Goal: Information Seeking & Learning: Learn about a topic

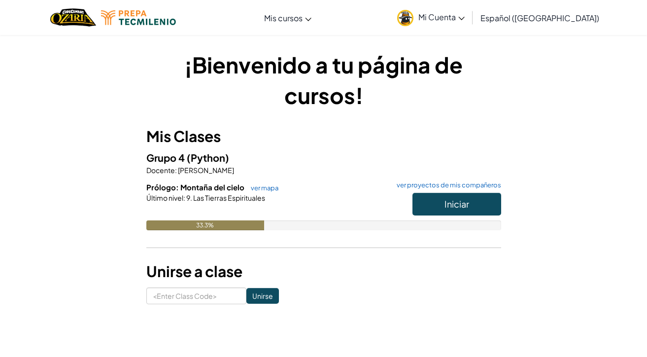
click at [428, 210] on button "Iniciar" at bounding box center [456, 204] width 89 height 23
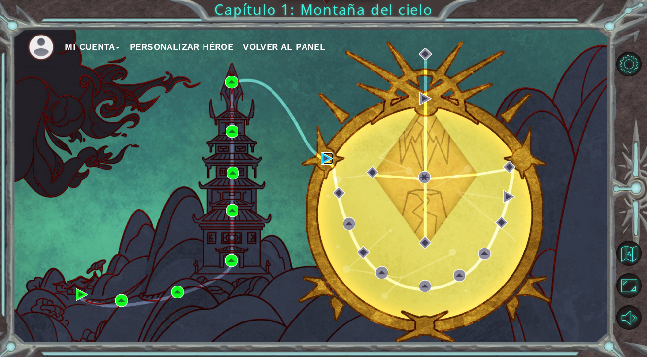
click at [327, 160] on img at bounding box center [327, 158] width 12 height 12
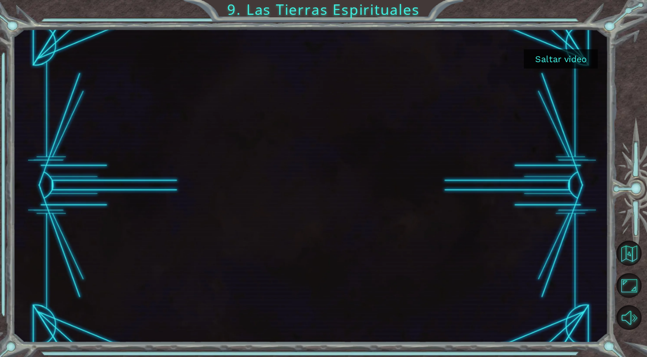
click at [566, 61] on button "Saltar video" at bounding box center [561, 58] width 74 height 19
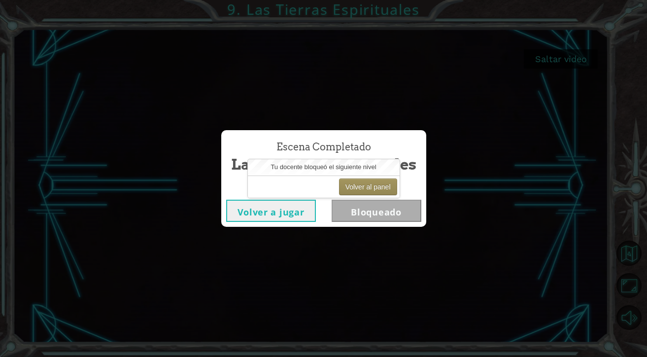
click at [329, 182] on div "Volver al panel" at bounding box center [324, 186] width 152 height 22
click at [345, 182] on button "Volver al panel" at bounding box center [368, 186] width 58 height 17
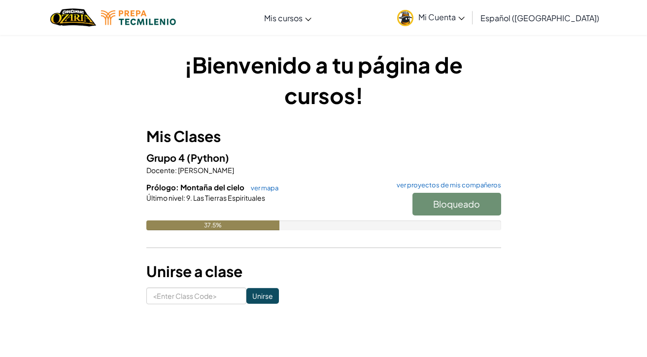
click at [419, 199] on div "Bloqueado" at bounding box center [452, 207] width 99 height 28
click at [419, 200] on div "Bloqueado" at bounding box center [452, 207] width 99 height 28
click at [337, 175] on div "Grupo 4 (Python) Docente : [PERSON_NAME] Prólogo: Montaña del cielo ver mapa ve…" at bounding box center [323, 197] width 355 height 95
click at [256, 188] on link "ver mapa" at bounding box center [262, 188] width 33 height 8
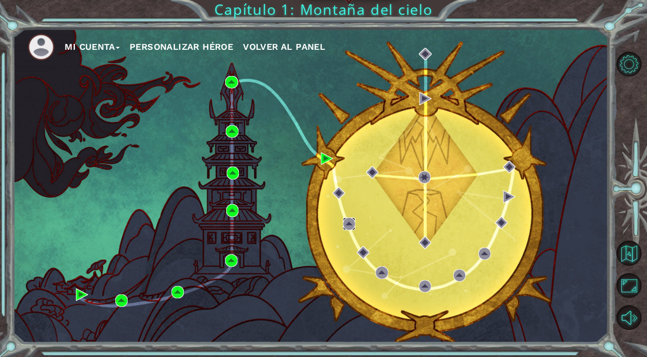
click at [344, 225] on img at bounding box center [349, 223] width 12 height 12
click at [348, 222] on img at bounding box center [349, 223] width 12 height 12
click at [335, 191] on img at bounding box center [339, 193] width 12 height 12
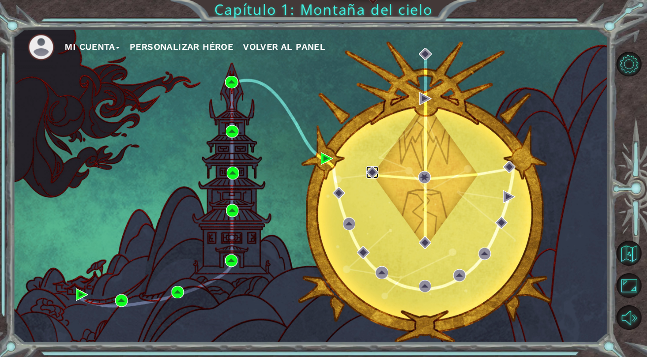
click at [371, 168] on img at bounding box center [372, 172] width 12 height 12
click at [423, 169] on div "Mi Cuenta Personalizar héroe Volver al panel" at bounding box center [310, 186] width 595 height 314
click at [326, 162] on img at bounding box center [327, 158] width 12 height 12
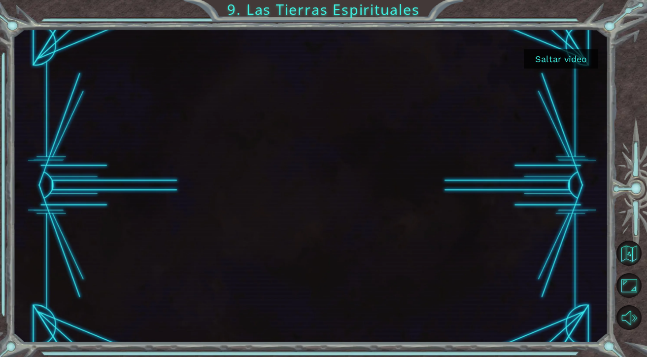
click at [577, 55] on button "Saltar video" at bounding box center [561, 58] width 74 height 19
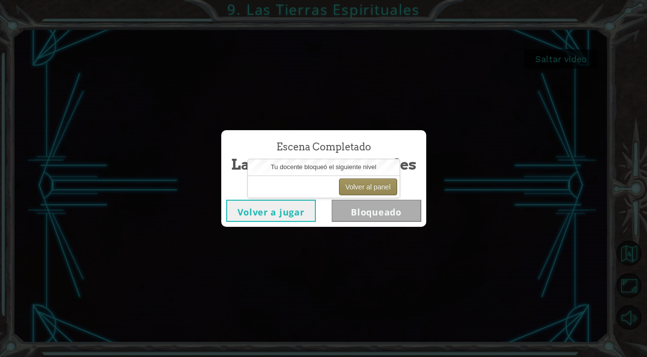
click at [355, 183] on button "Volver al panel" at bounding box center [368, 186] width 58 height 17
